Goal: Book appointment/travel/reservation

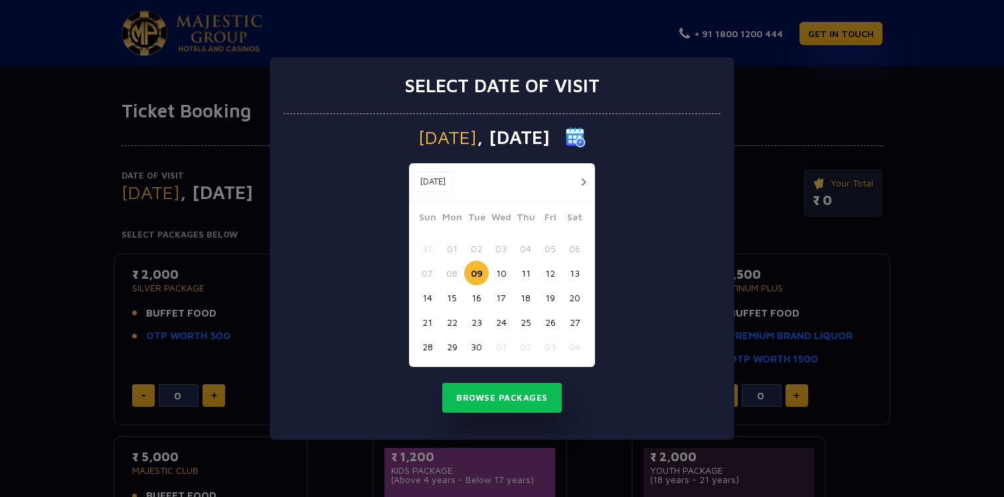
click at [558, 323] on button "26" at bounding box center [550, 322] width 25 height 25
click at [511, 402] on button "Browse Packages" at bounding box center [502, 398] width 120 height 31
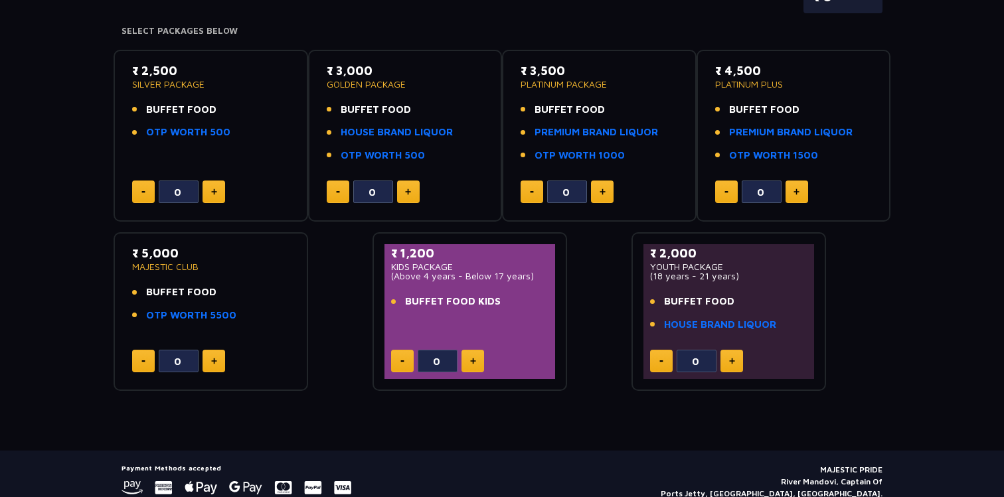
scroll to position [235, 0]
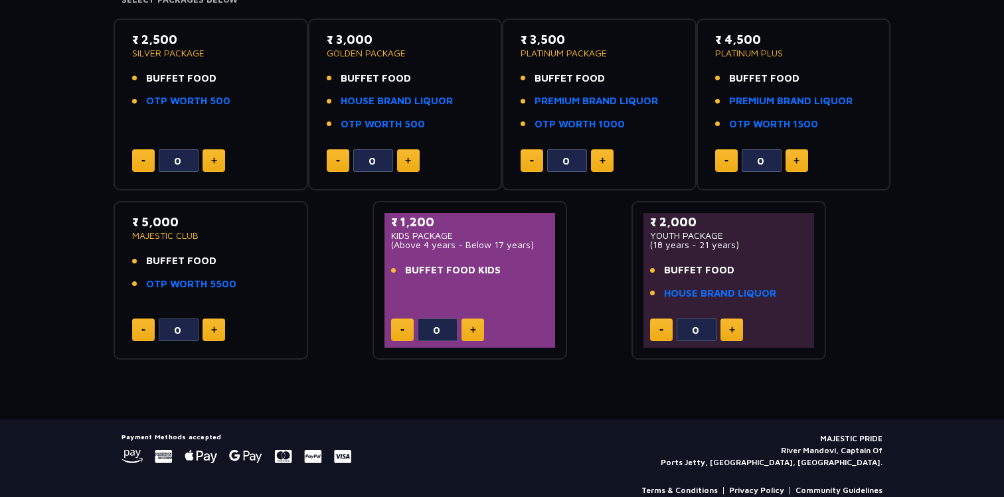
click at [475, 329] on img at bounding box center [473, 330] width 6 height 7
type input "1"
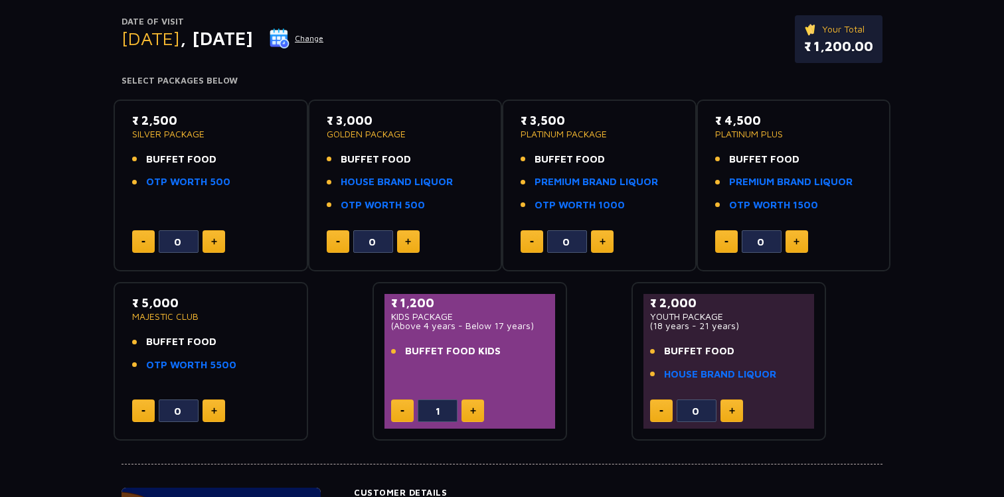
scroll to position [171, 0]
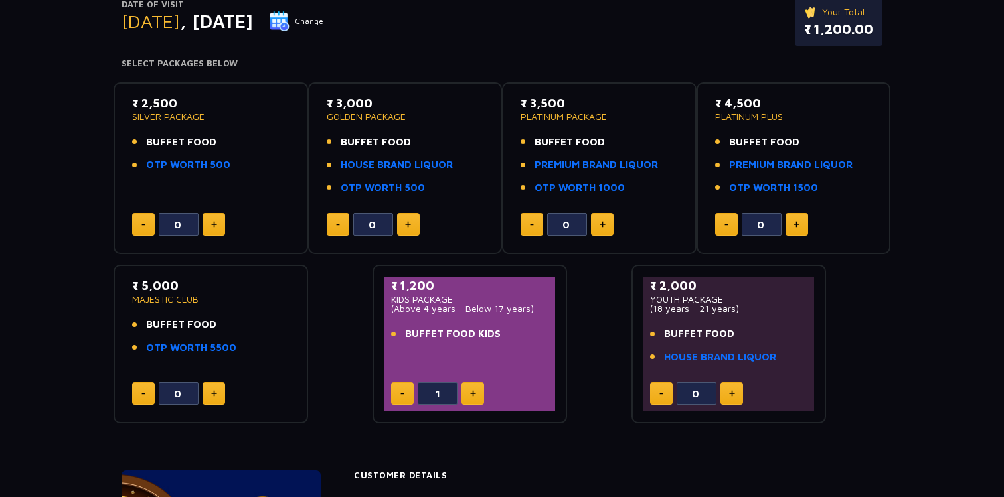
click at [165, 325] on span "BUFFET FOOD" at bounding box center [181, 324] width 70 height 15
click at [176, 346] on link "OTP WORTH 5500" at bounding box center [191, 348] width 90 height 15
click at [213, 394] on img at bounding box center [214, 393] width 6 height 7
type input "2"
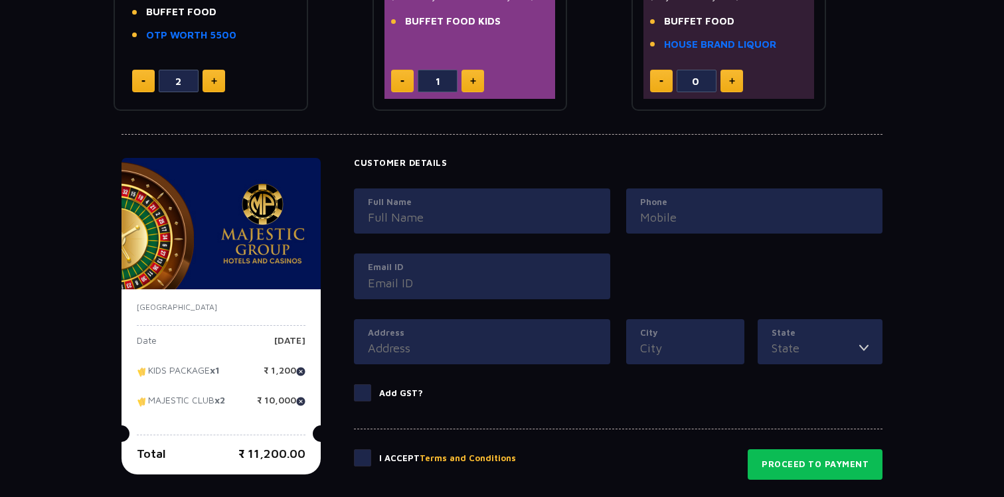
scroll to position [0, 0]
